Goal: Navigation & Orientation: Find specific page/section

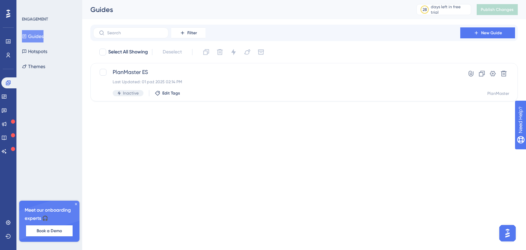
click at [11, 15] on div at bounding box center [8, 13] width 11 height 11
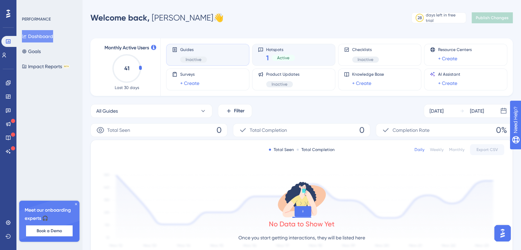
click at [307, 59] on div "Hotspots 1 Active" at bounding box center [294, 55] width 72 height 16
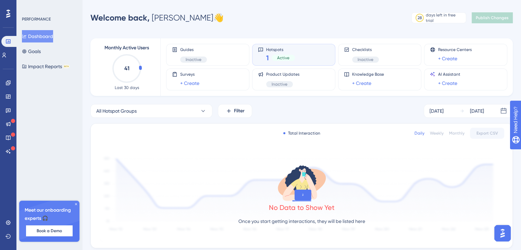
scroll to position [165, 0]
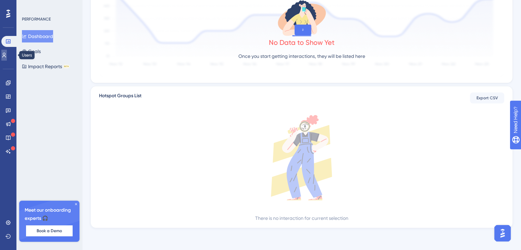
click at [7, 54] on icon at bounding box center [3, 54] width 5 height 5
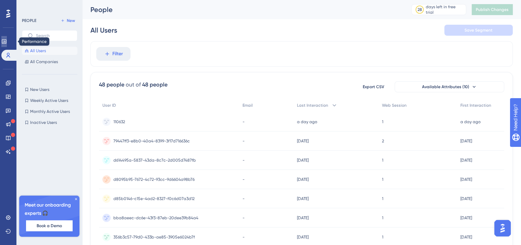
click at [7, 45] on link at bounding box center [3, 41] width 5 height 11
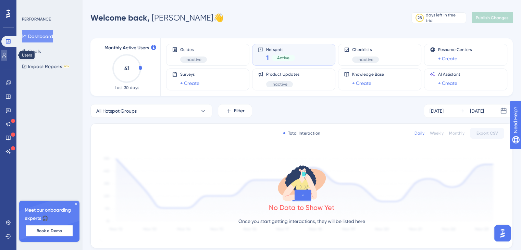
click at [7, 53] on icon at bounding box center [3, 54] width 5 height 5
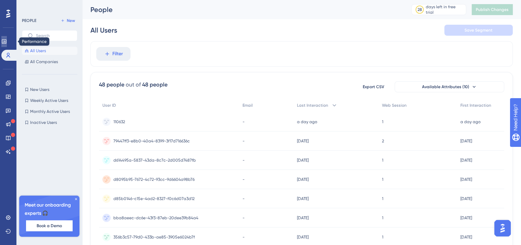
click at [4, 39] on link at bounding box center [3, 41] width 5 height 11
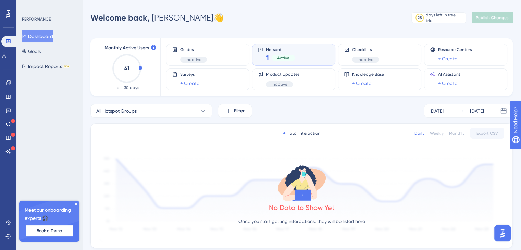
click at [8, 10] on icon at bounding box center [8, 14] width 4 height 8
